Goal: Task Accomplishment & Management: Use online tool/utility

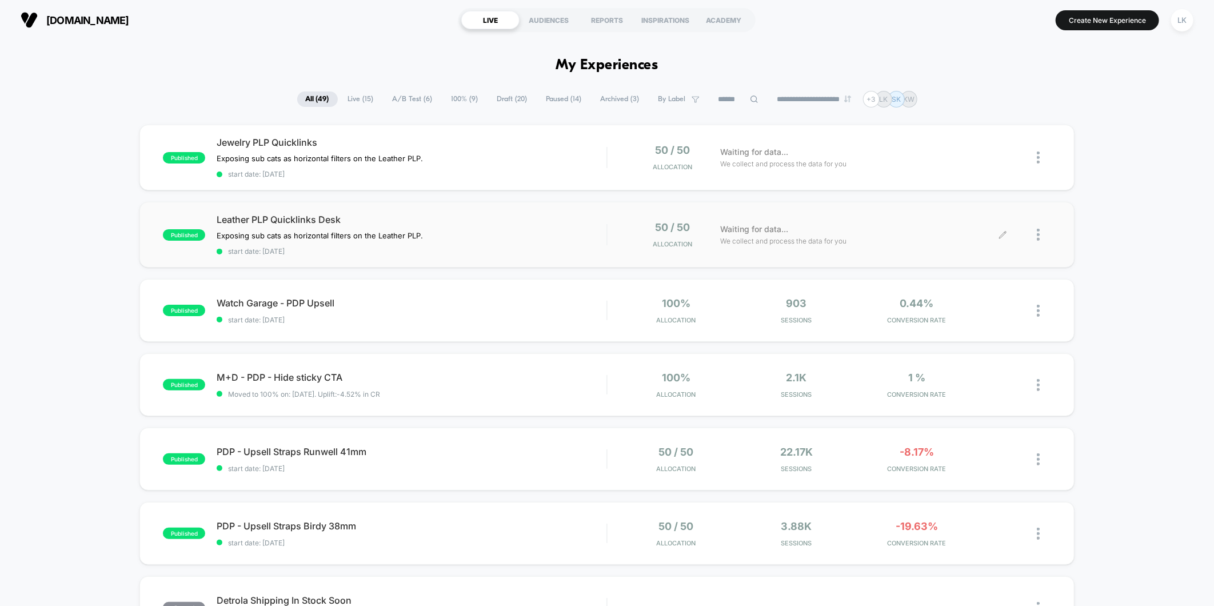
click at [1042, 241] on div at bounding box center [1044, 234] width 14 height 27
click at [974, 247] on div "Preview Link" at bounding box center [979, 247] width 103 height 26
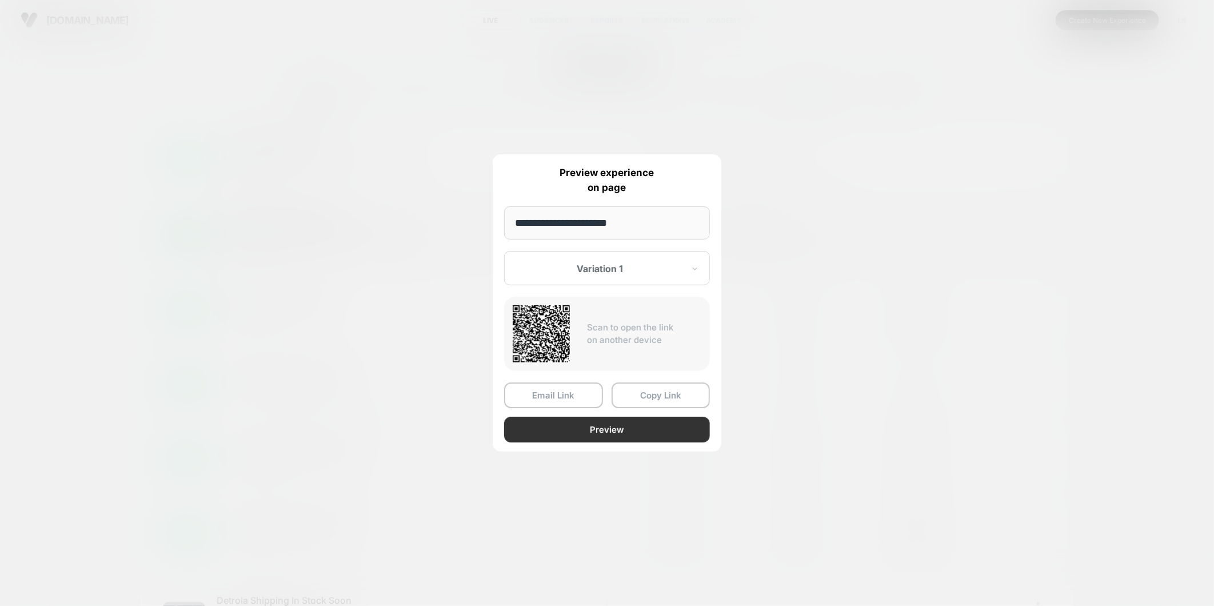
click at [641, 426] on button "Preview" at bounding box center [607, 430] width 206 height 26
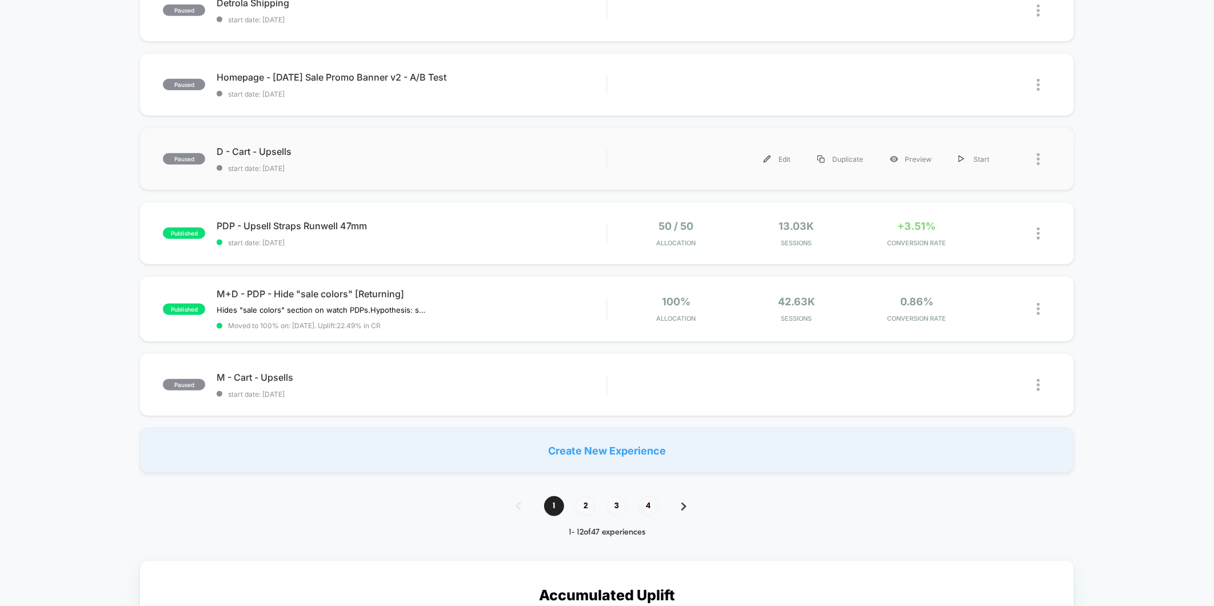
scroll to position [571, 0]
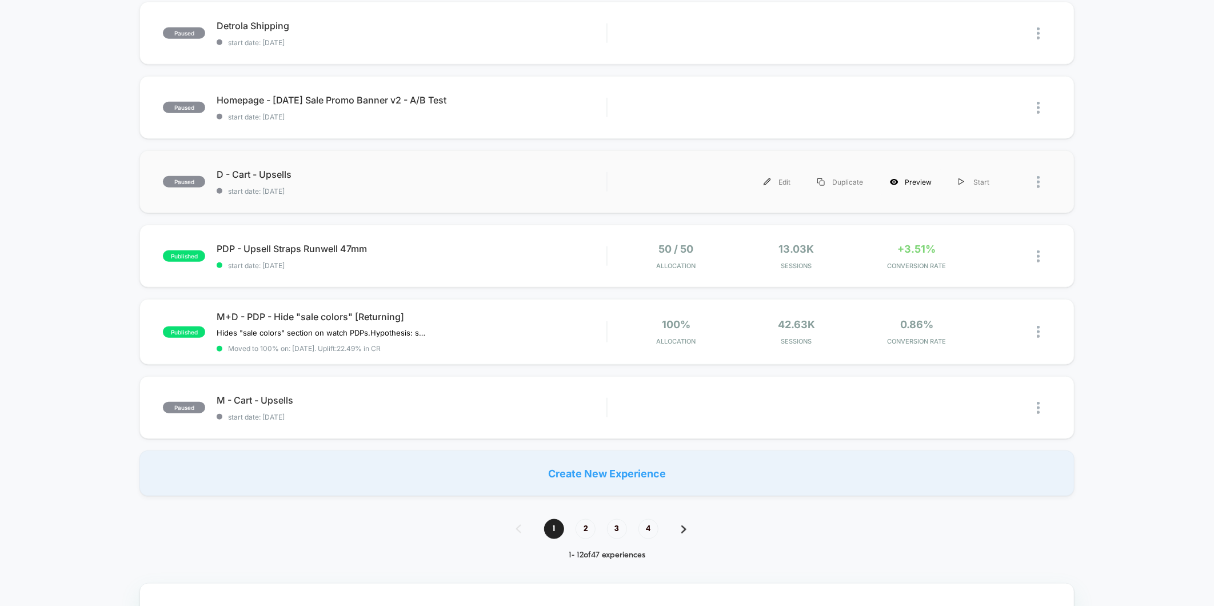
click at [911, 178] on div "Preview" at bounding box center [911, 182] width 69 height 26
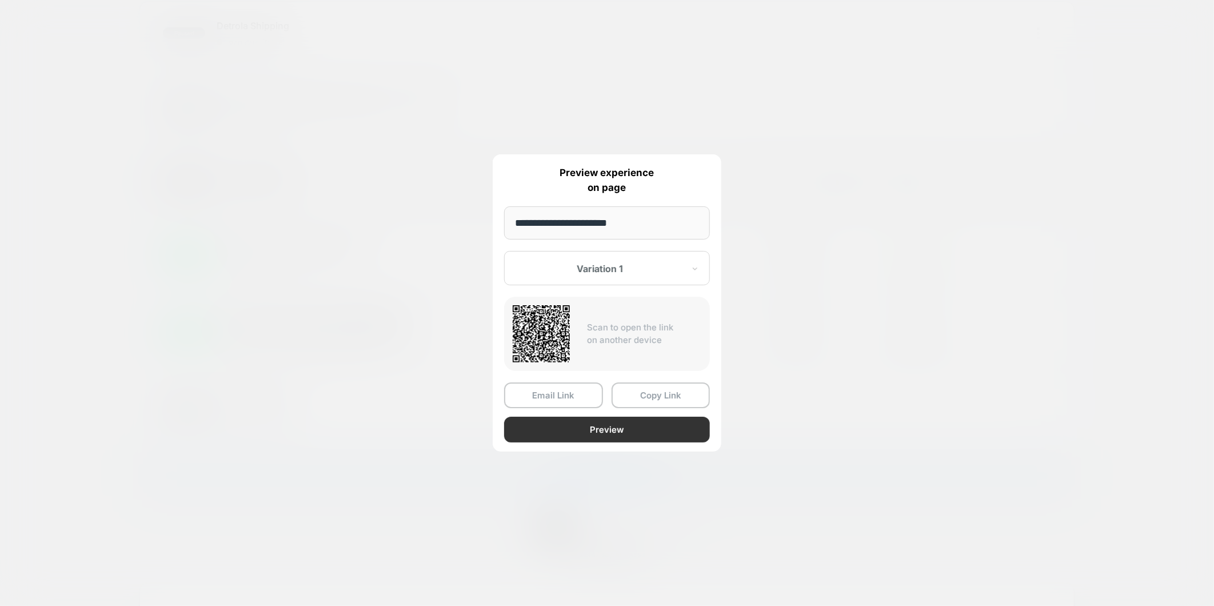
click at [595, 429] on button "Preview" at bounding box center [607, 430] width 206 height 26
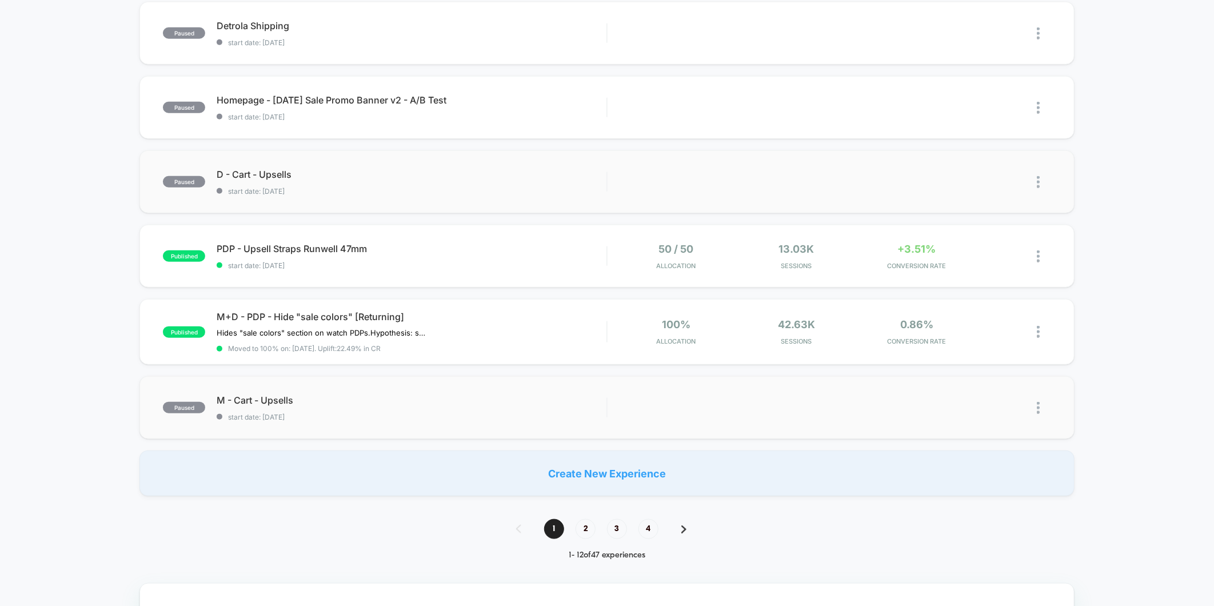
scroll to position [507, 0]
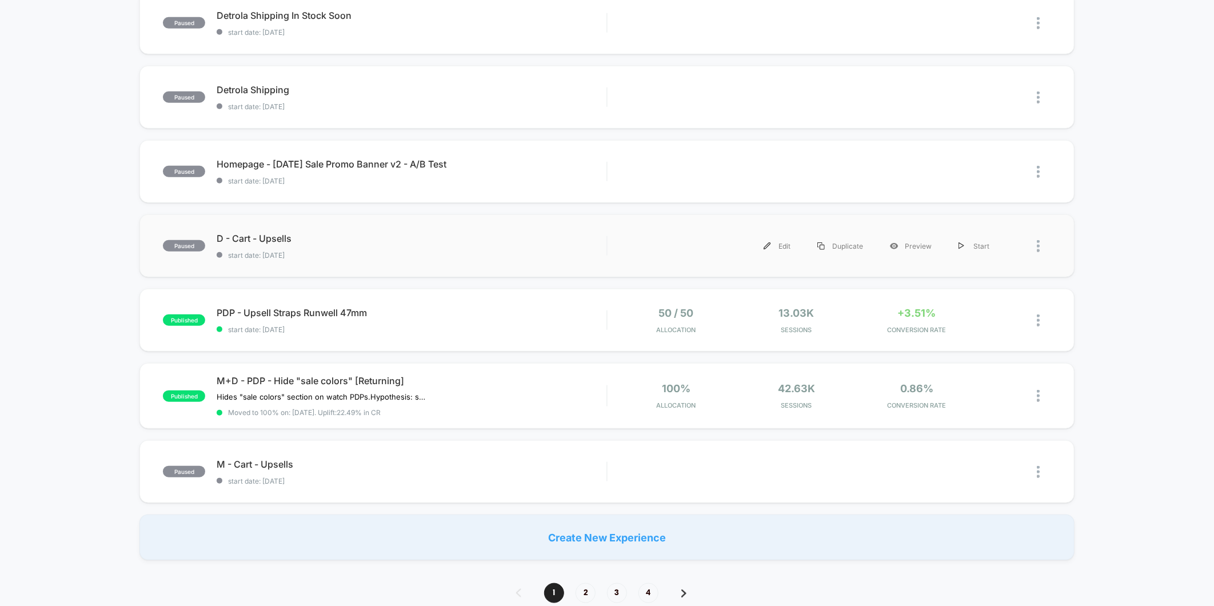
click at [1035, 247] on div at bounding box center [1027, 246] width 48 height 26
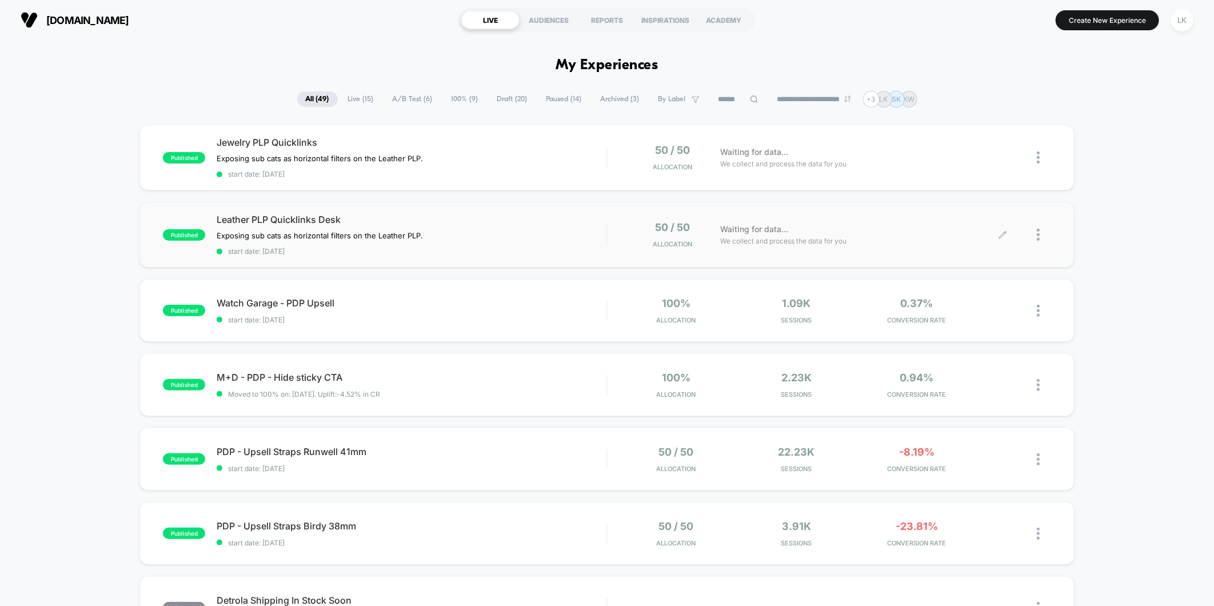
click at [1042, 234] on div at bounding box center [1044, 234] width 14 height 27
click at [971, 247] on div "Preview Link" at bounding box center [979, 247] width 103 height 26
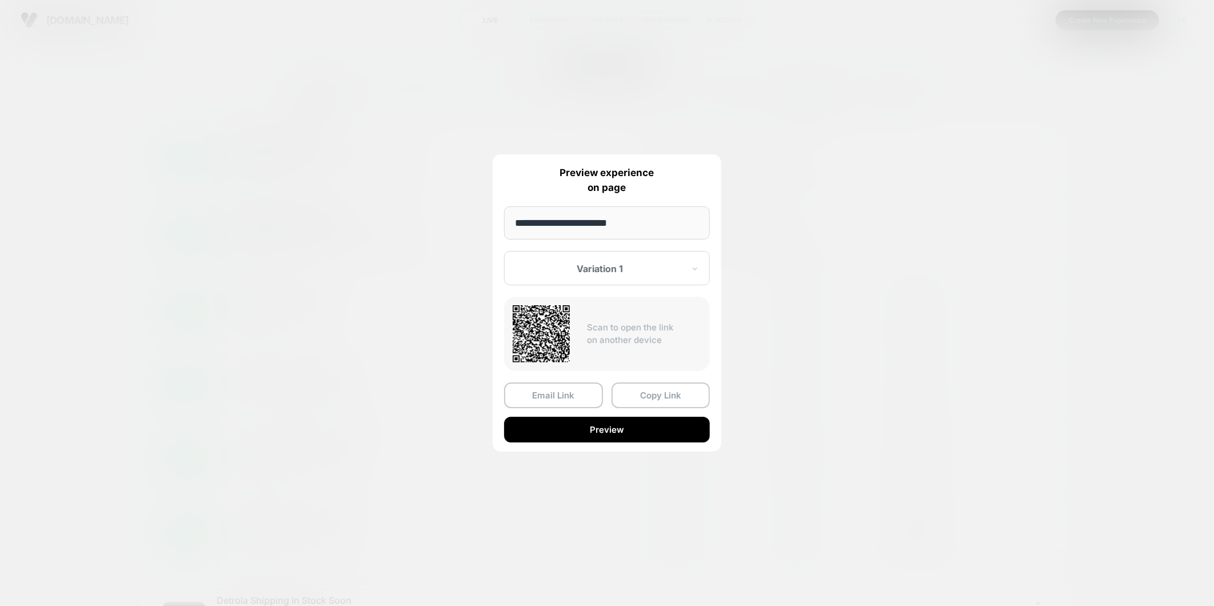
drag, startPoint x: 641, startPoint y: 396, endPoint x: 1, endPoint y: 192, distance: 671.2
click at [641, 394] on button "Copy Link" at bounding box center [660, 395] width 99 height 26
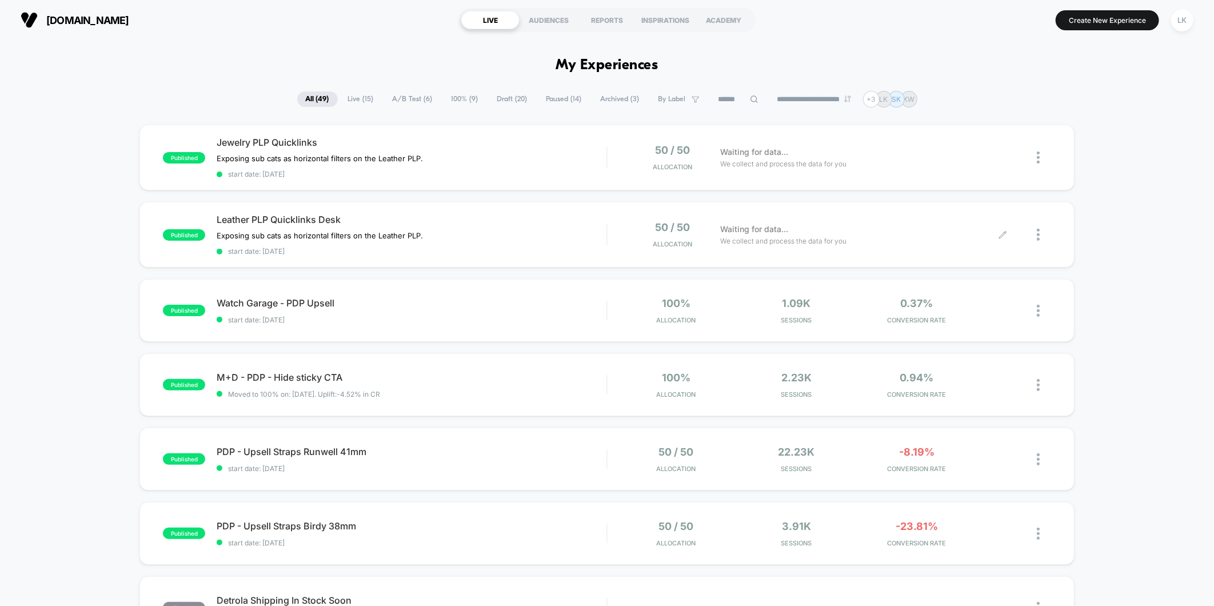
click at [1090, 215] on div "published Jewelry PLP Quicklinks Exposing sub cats as horizontal filters on the…" at bounding box center [607, 598] width 1214 height 946
